Goal: Find specific page/section: Find specific page/section

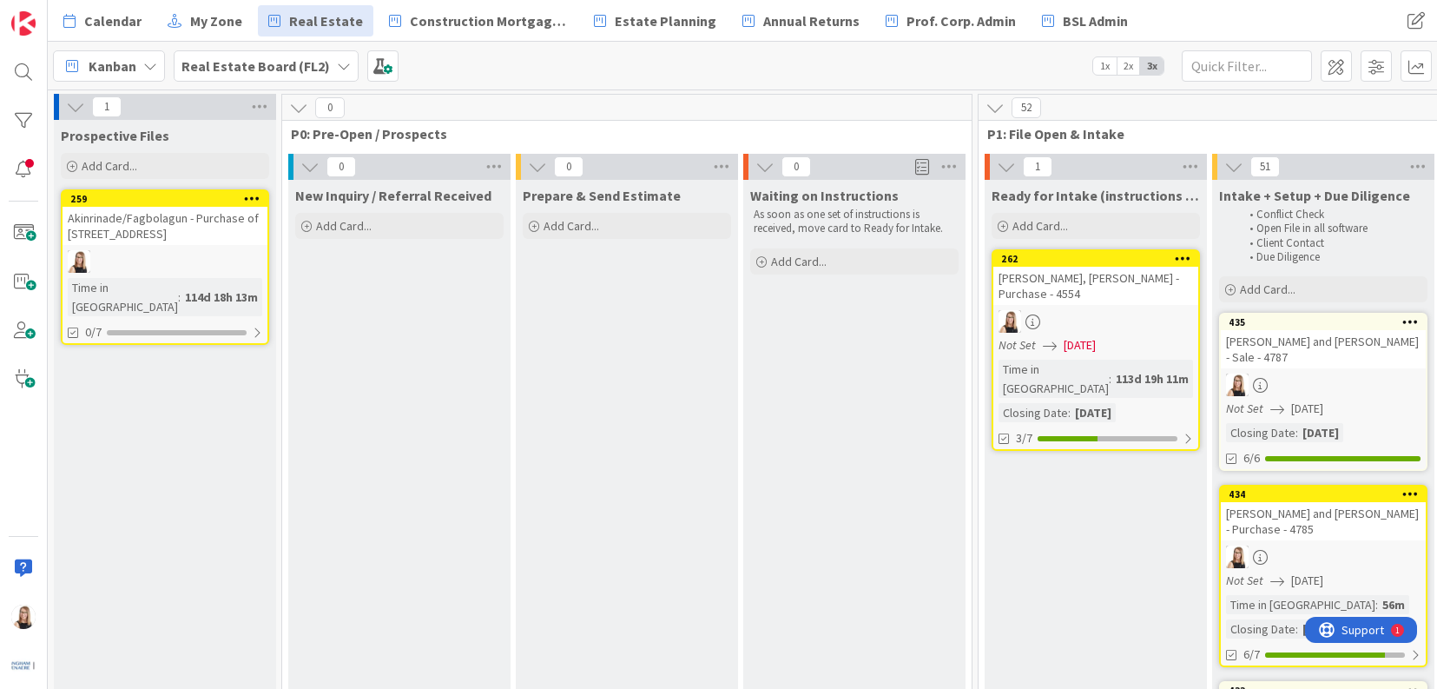
scroll to position [0, 4038]
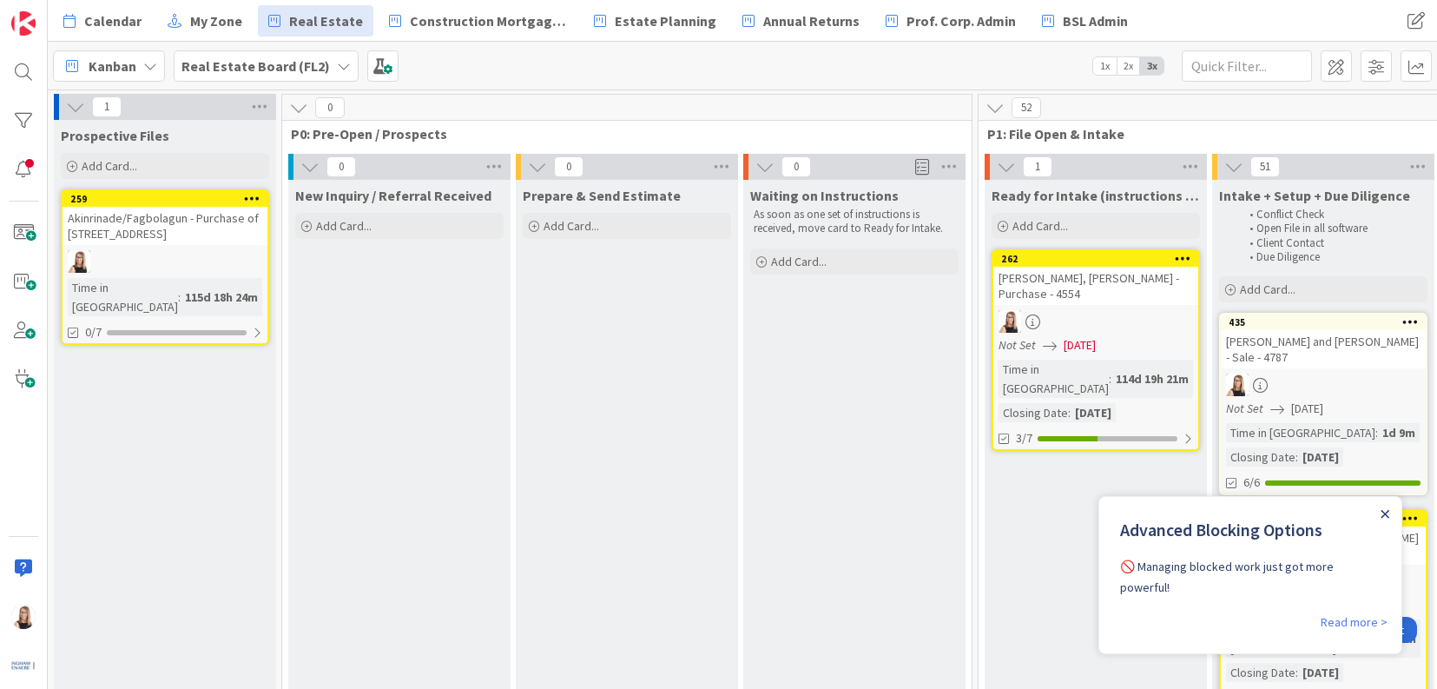
click at [1387, 510] on icon "Close Announcement" at bounding box center [1385, 514] width 9 height 9
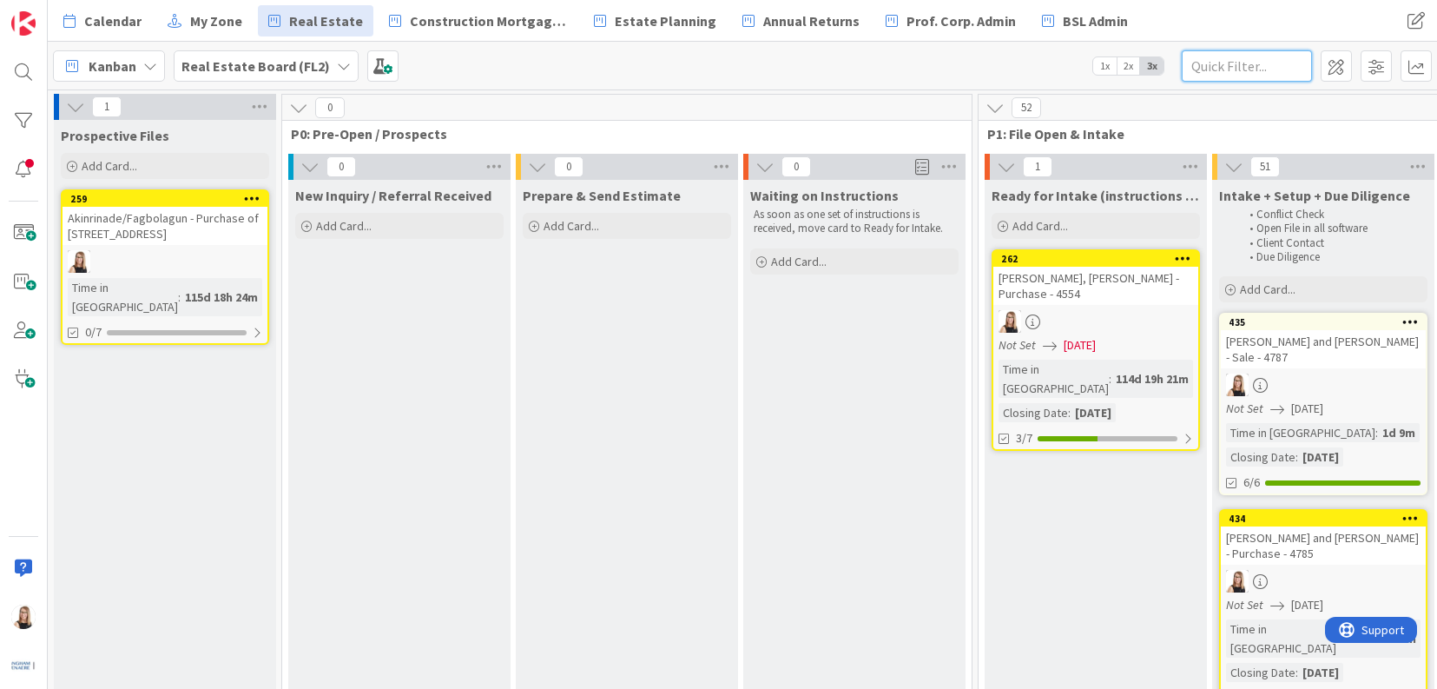
click at [1248, 69] on input "text" at bounding box center [1247, 65] width 130 height 31
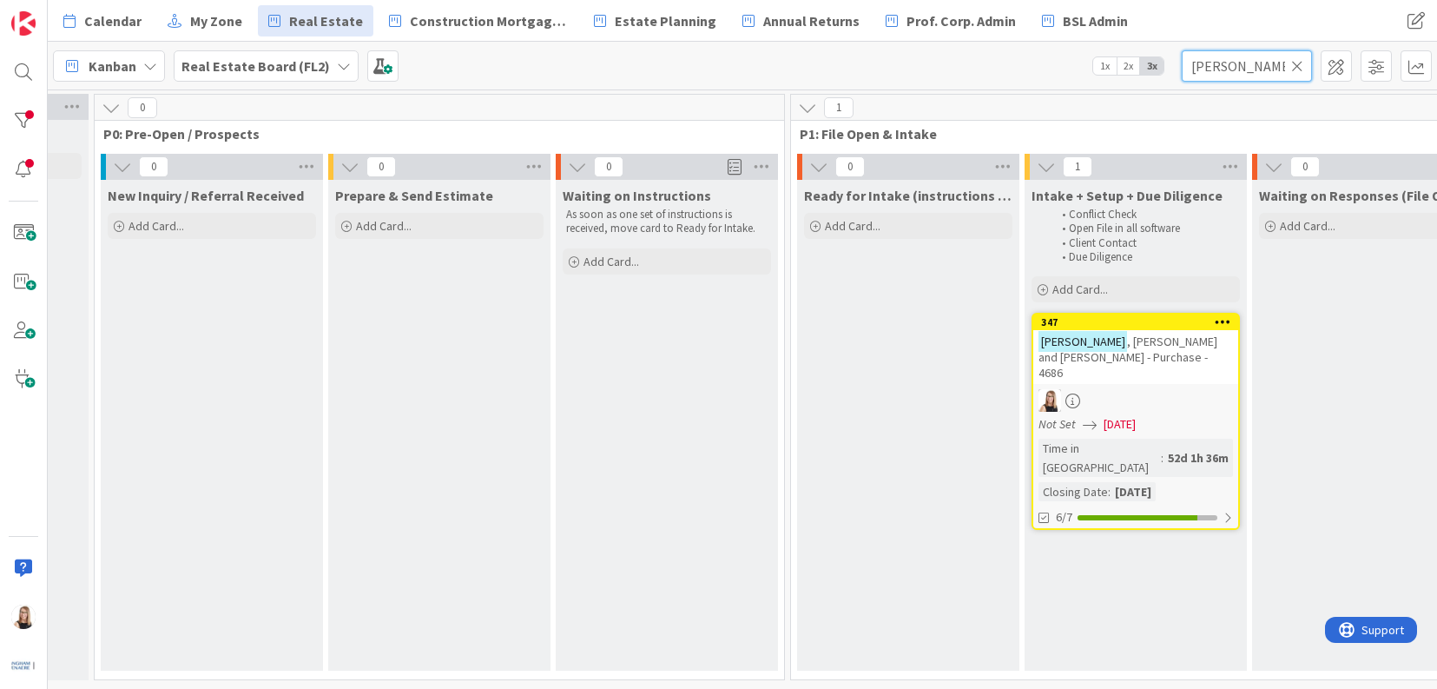
scroll to position [0, 269]
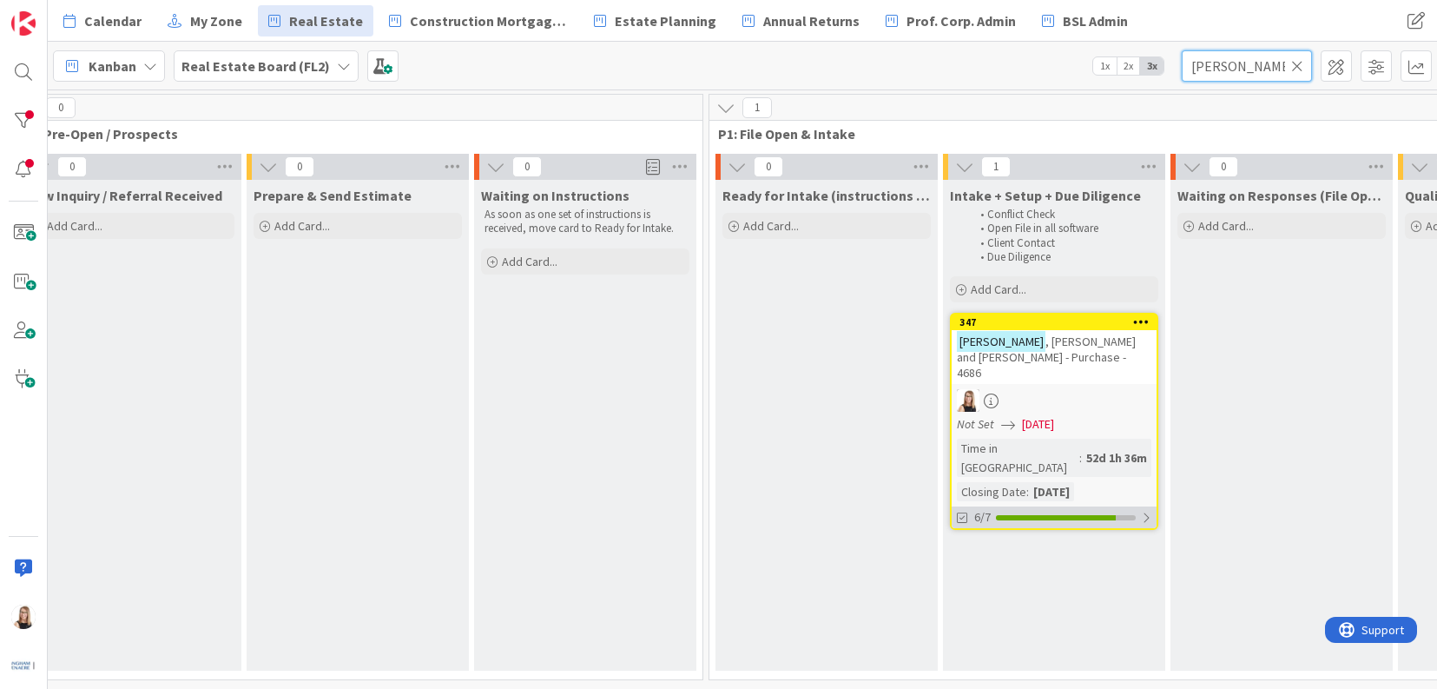
type input "[PERSON_NAME]"
click at [1028, 515] on div at bounding box center [1056, 517] width 120 height 5
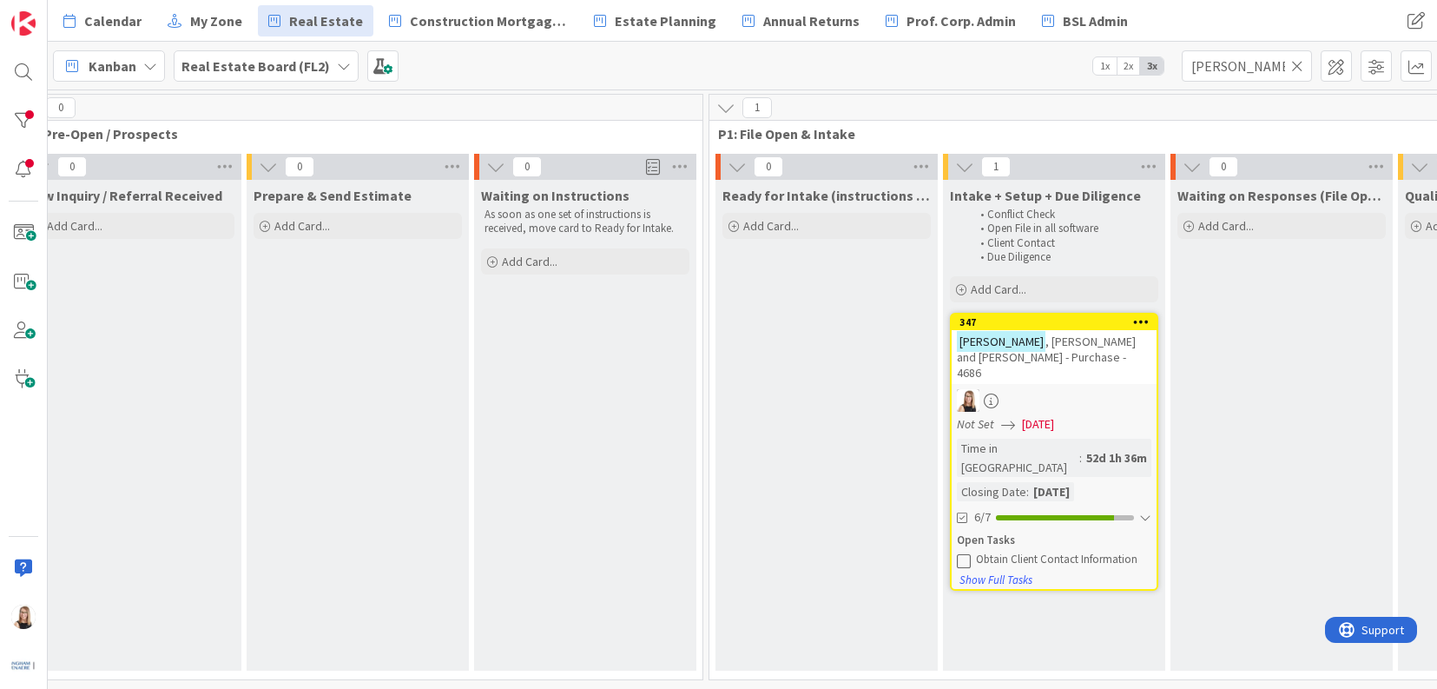
click at [959, 553] on icon at bounding box center [964, 560] width 14 height 14
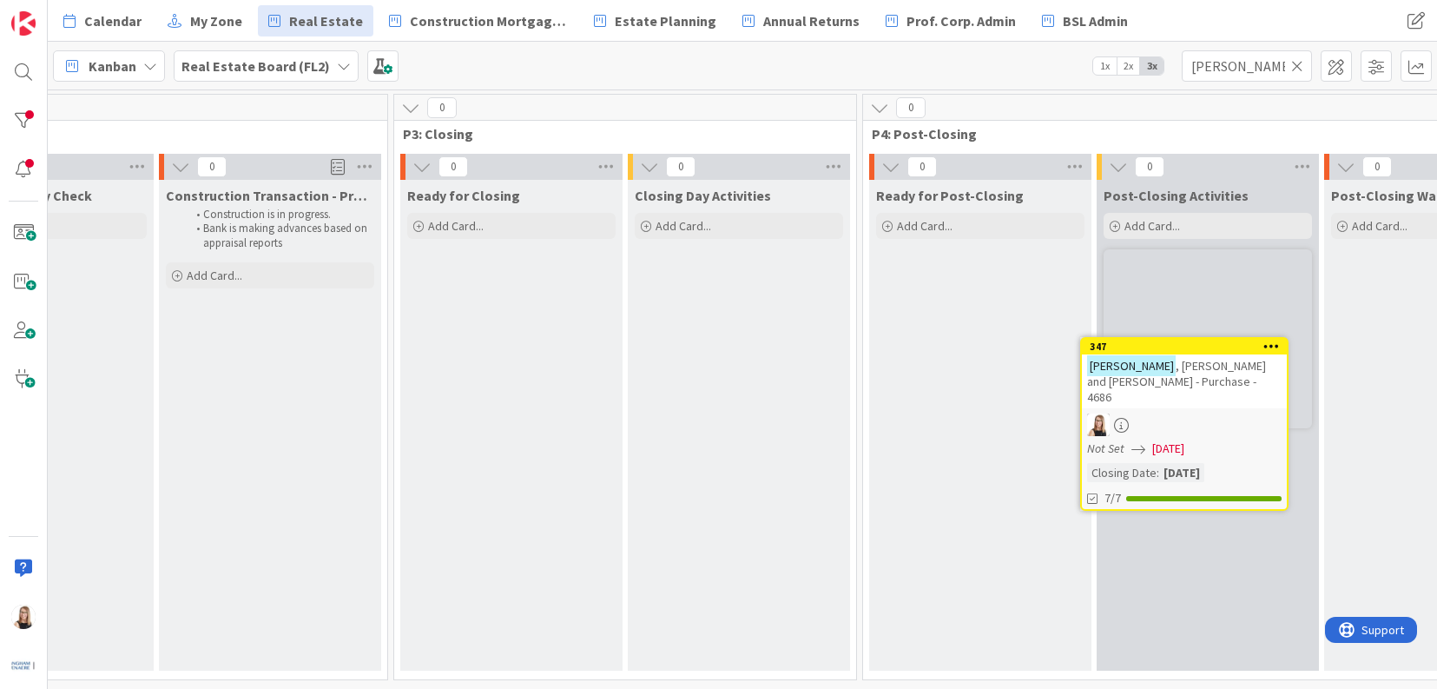
scroll to position [0, 2926]
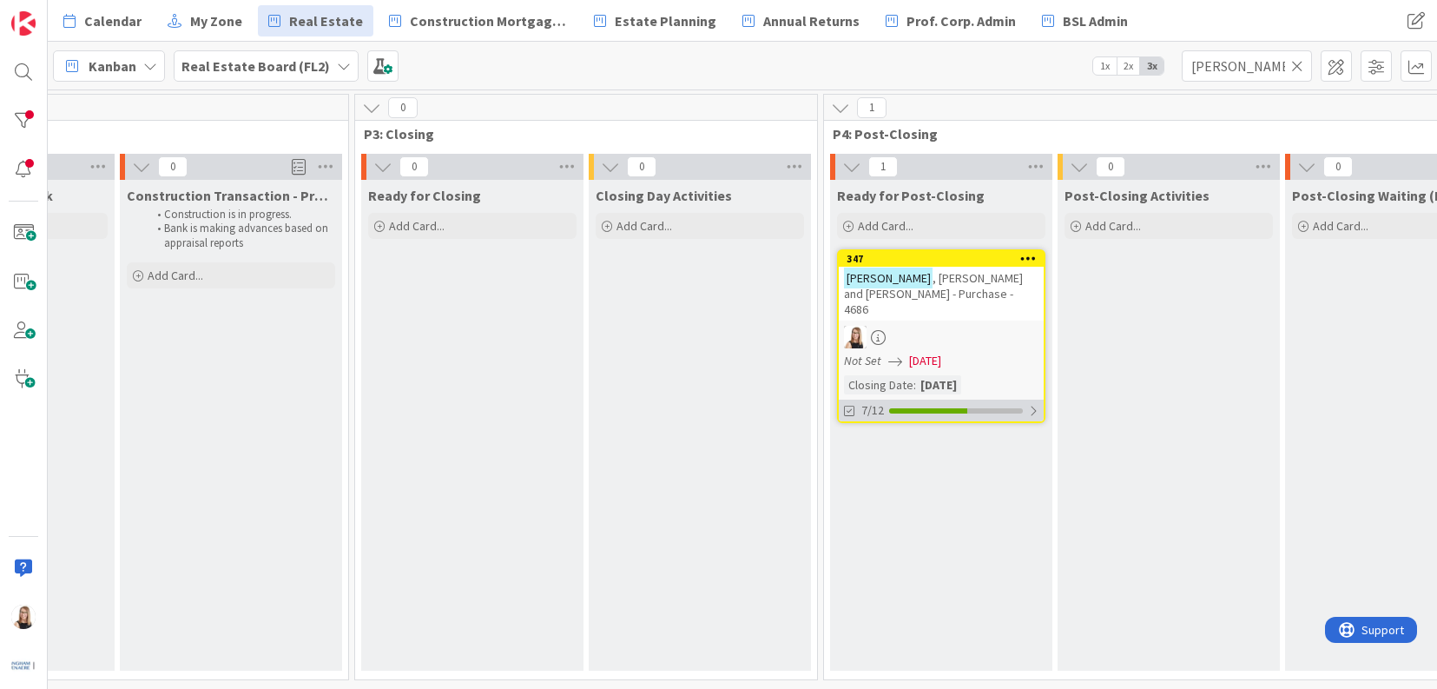
click at [953, 401] on div "7/12" at bounding box center [941, 410] width 205 height 22
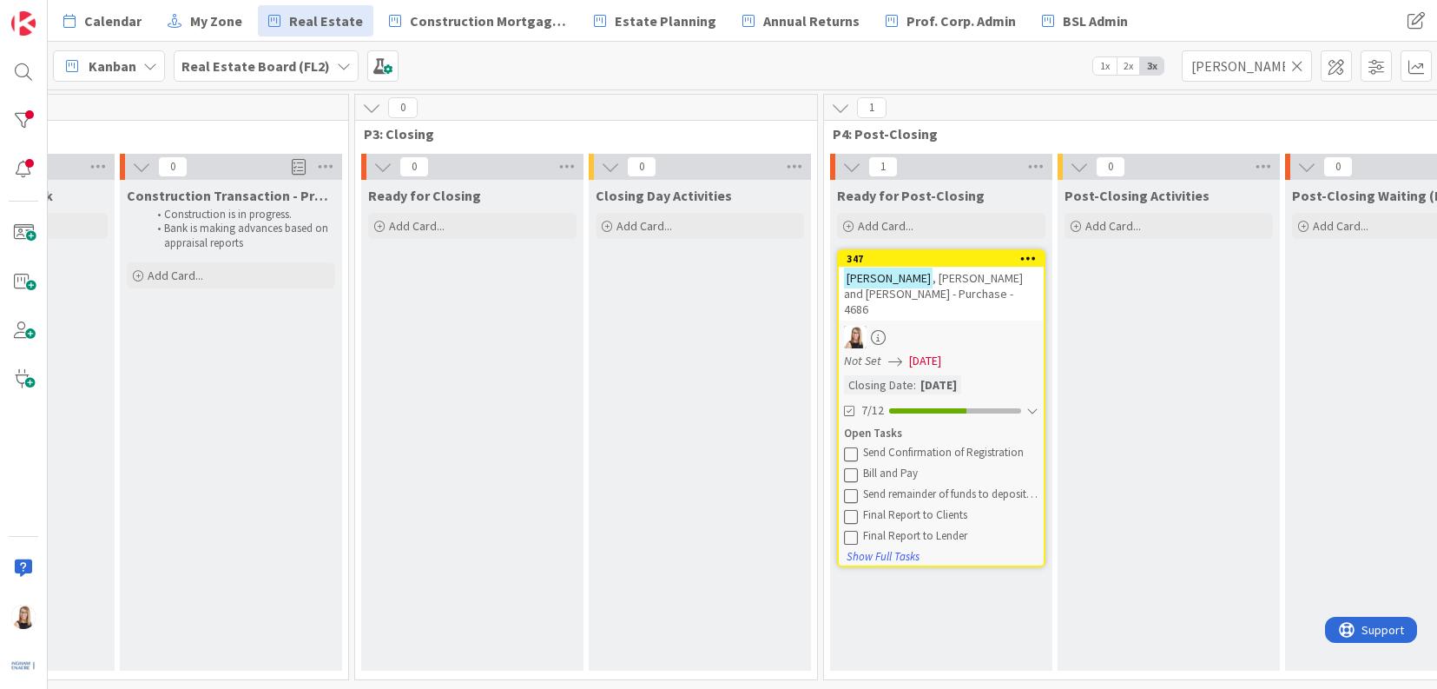
click at [855, 446] on icon at bounding box center [851, 453] width 14 height 14
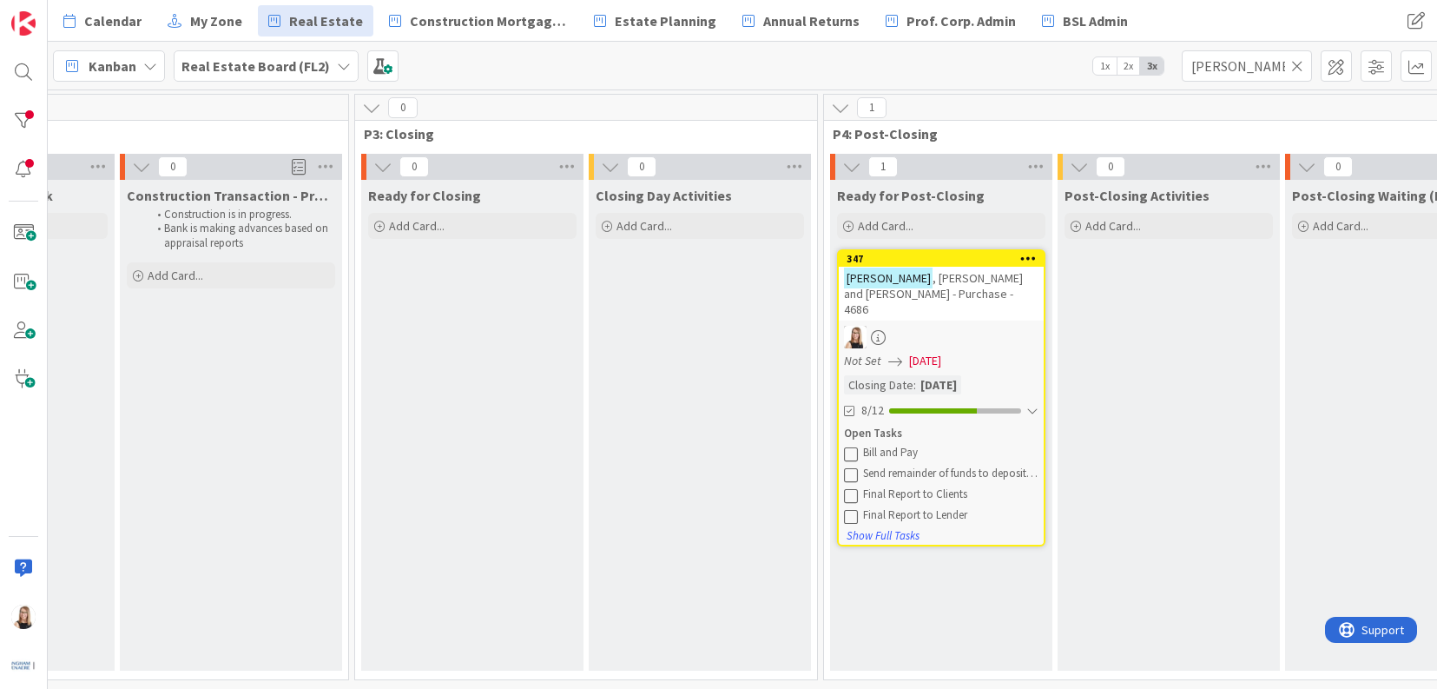
click at [855, 446] on icon at bounding box center [851, 453] width 14 height 14
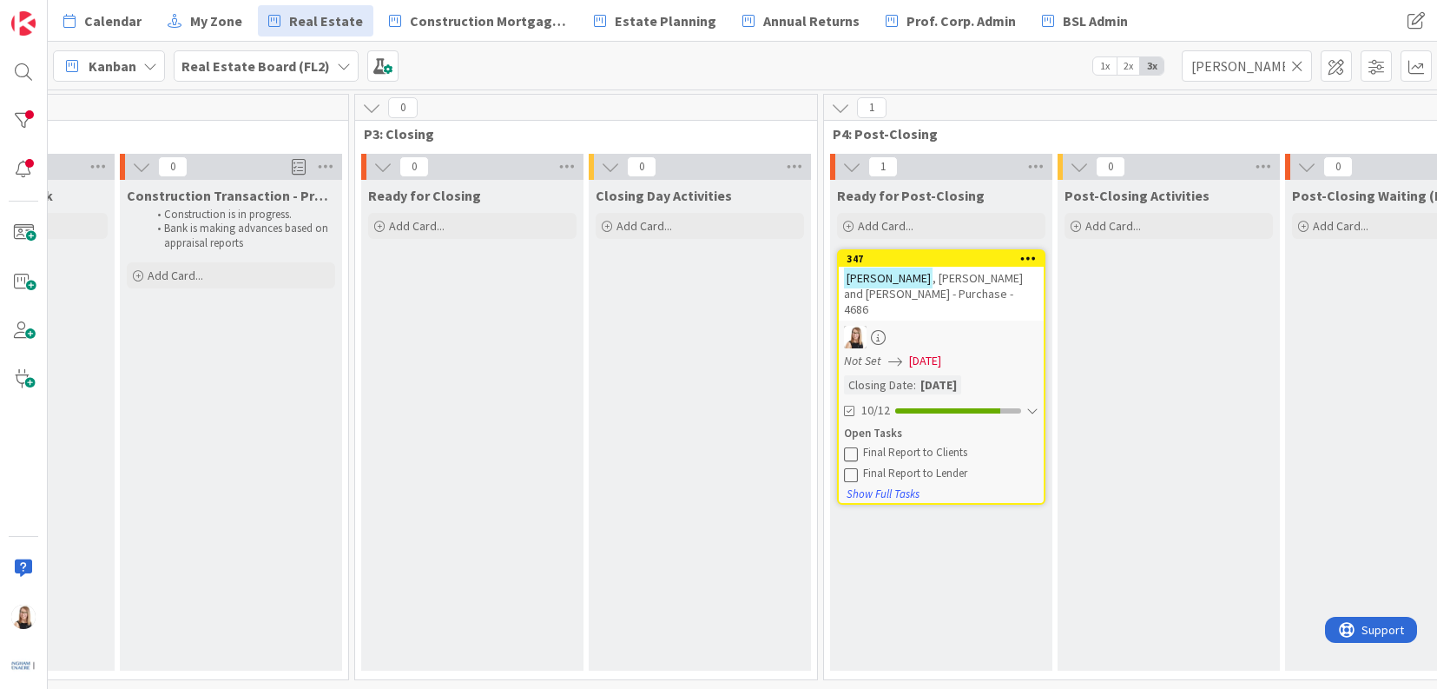
click at [849, 467] on icon at bounding box center [851, 474] width 14 height 14
click at [853, 446] on icon at bounding box center [851, 453] width 14 height 14
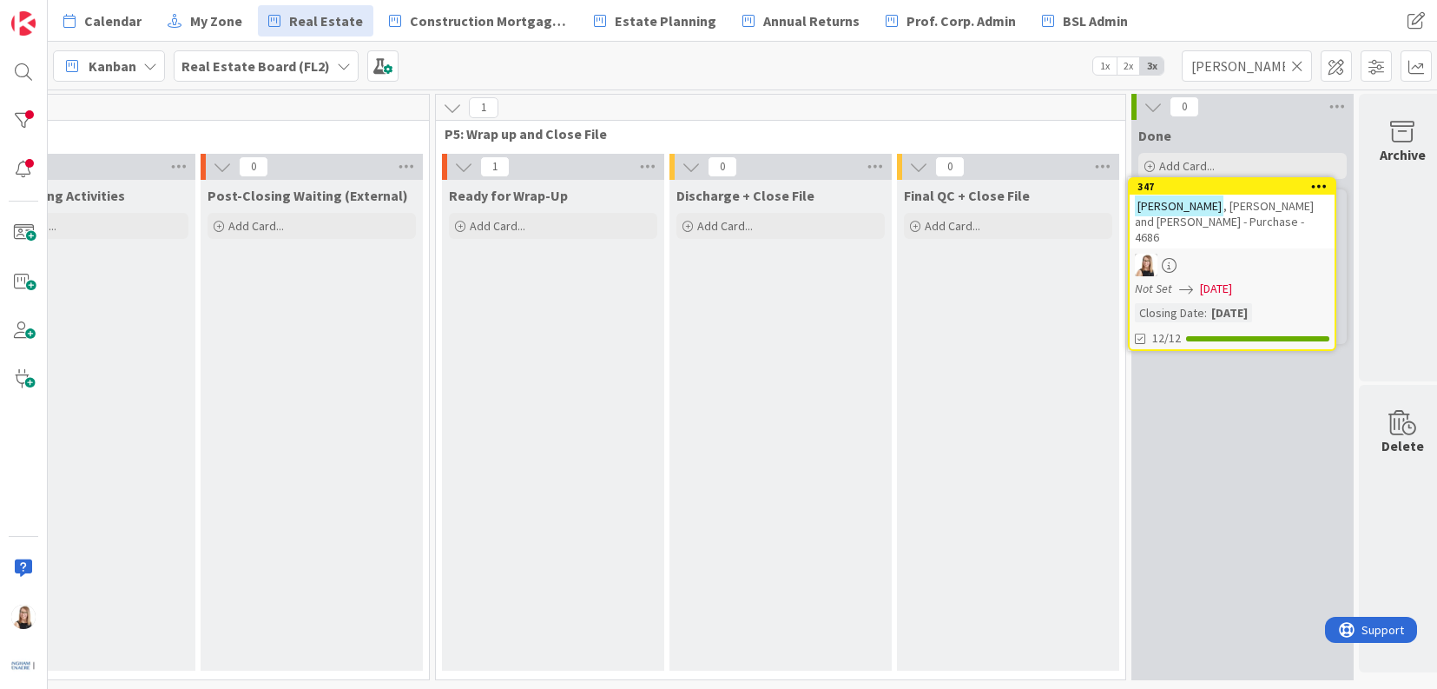
scroll to position [0, 4038]
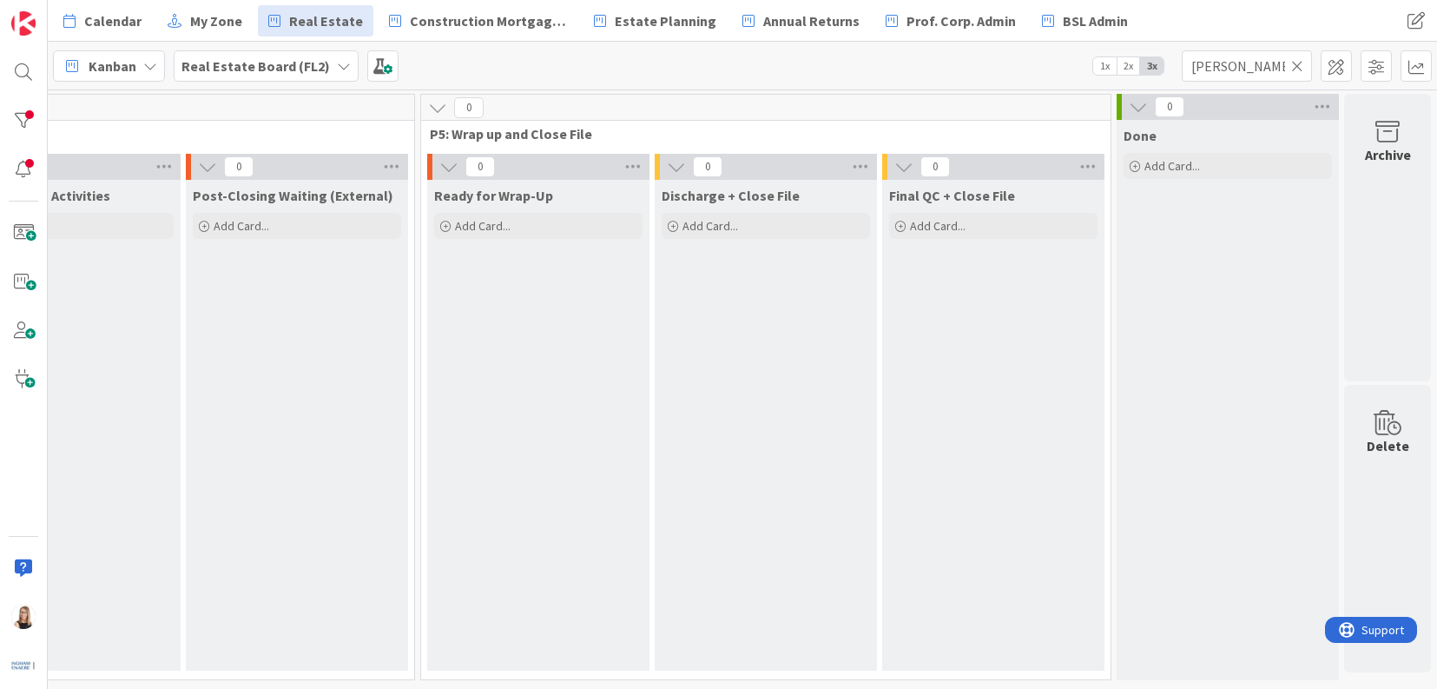
drag, startPoint x: 1227, startPoint y: 201, endPoint x: 39, endPoint y: 493, distance: 1223.4
click at [1297, 69] on icon at bounding box center [1297, 66] width 12 height 16
